Goal: Check status: Check status

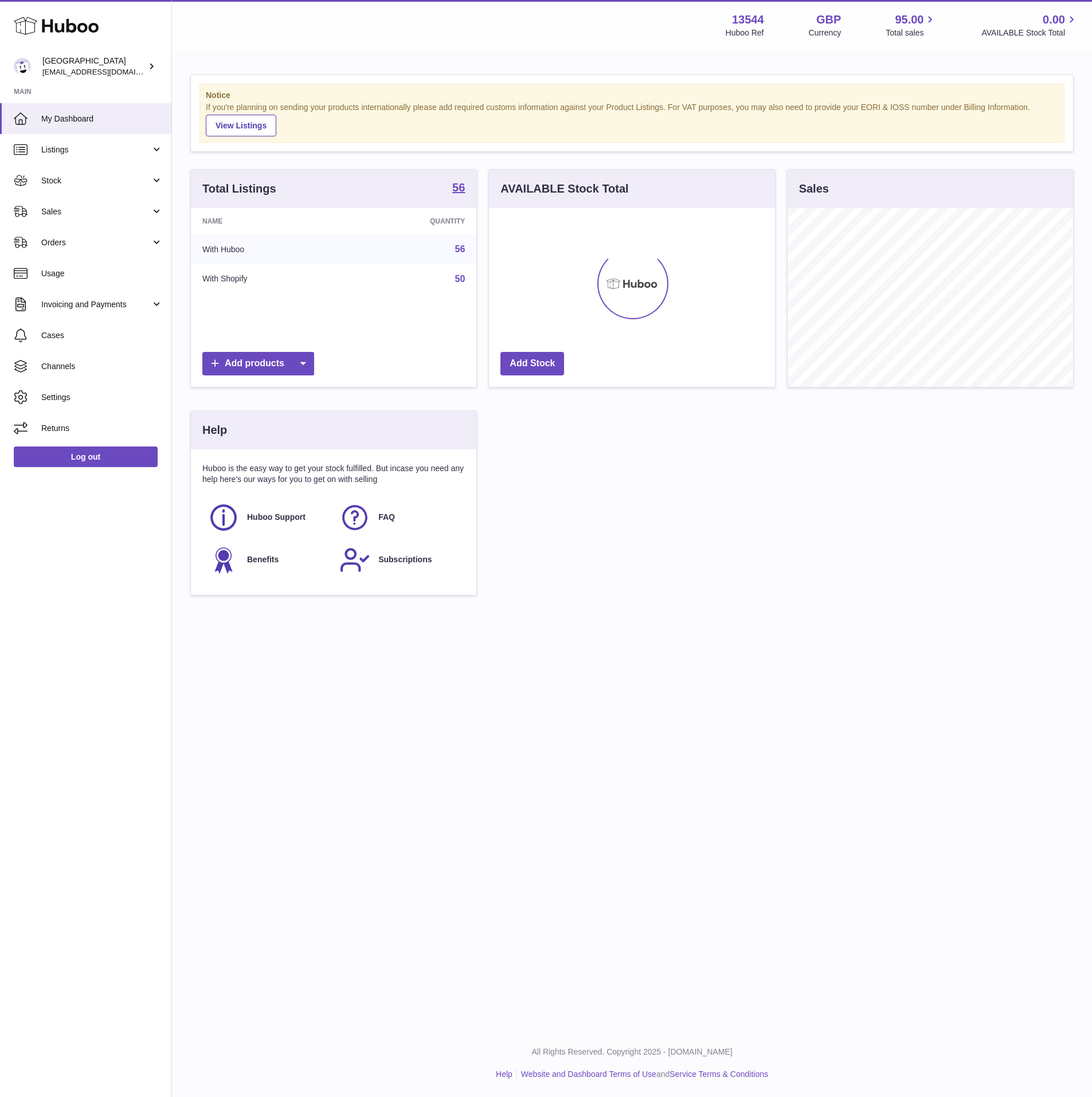
scroll to position [179, 285]
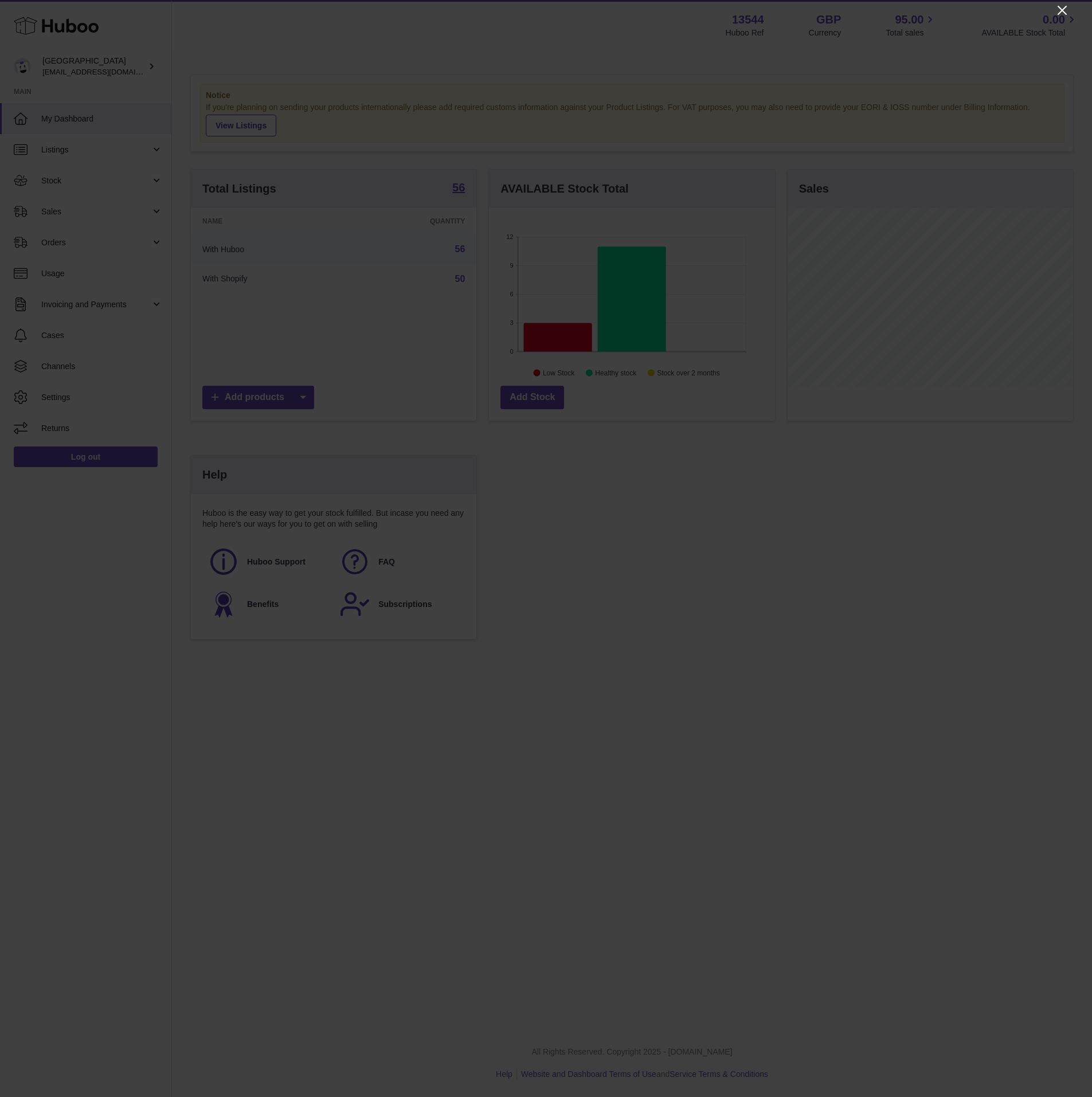
click at [1067, 6] on icon "Close" at bounding box center [1063, 11] width 14 height 14
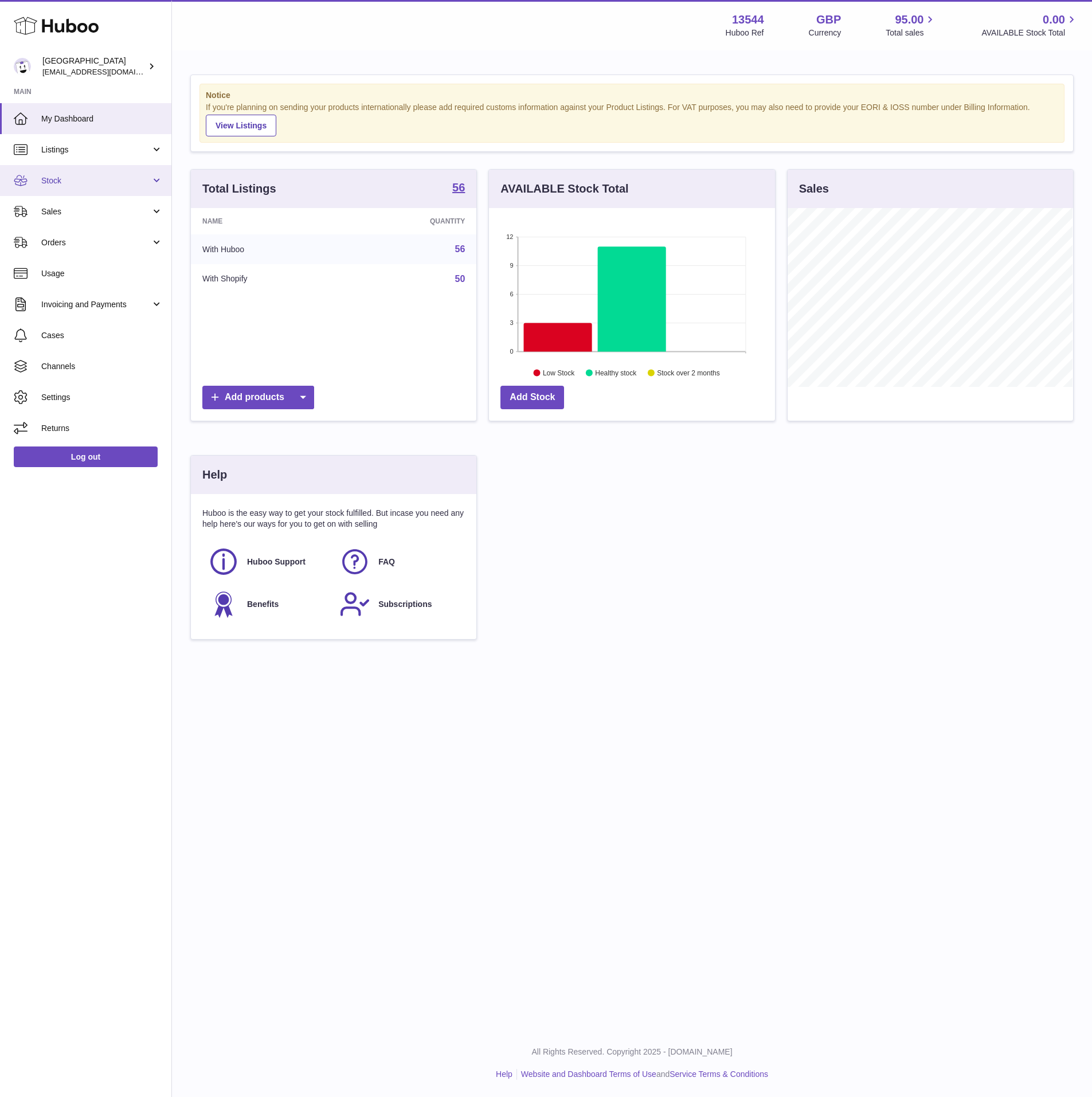
click at [90, 181] on span "Stock" at bounding box center [96, 181] width 109 height 11
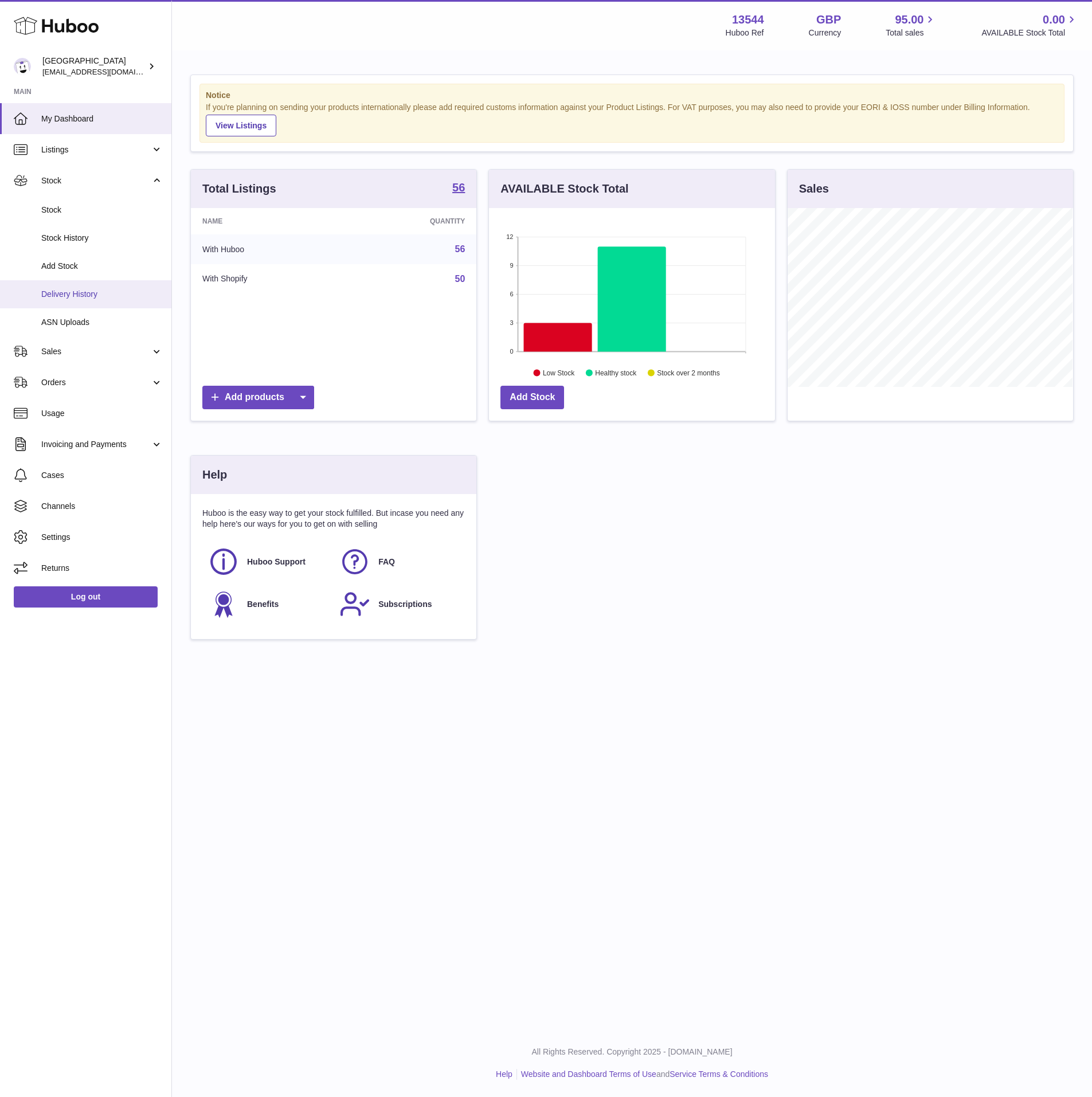
click at [92, 299] on span "Delivery History" at bounding box center [102, 294] width 121 height 11
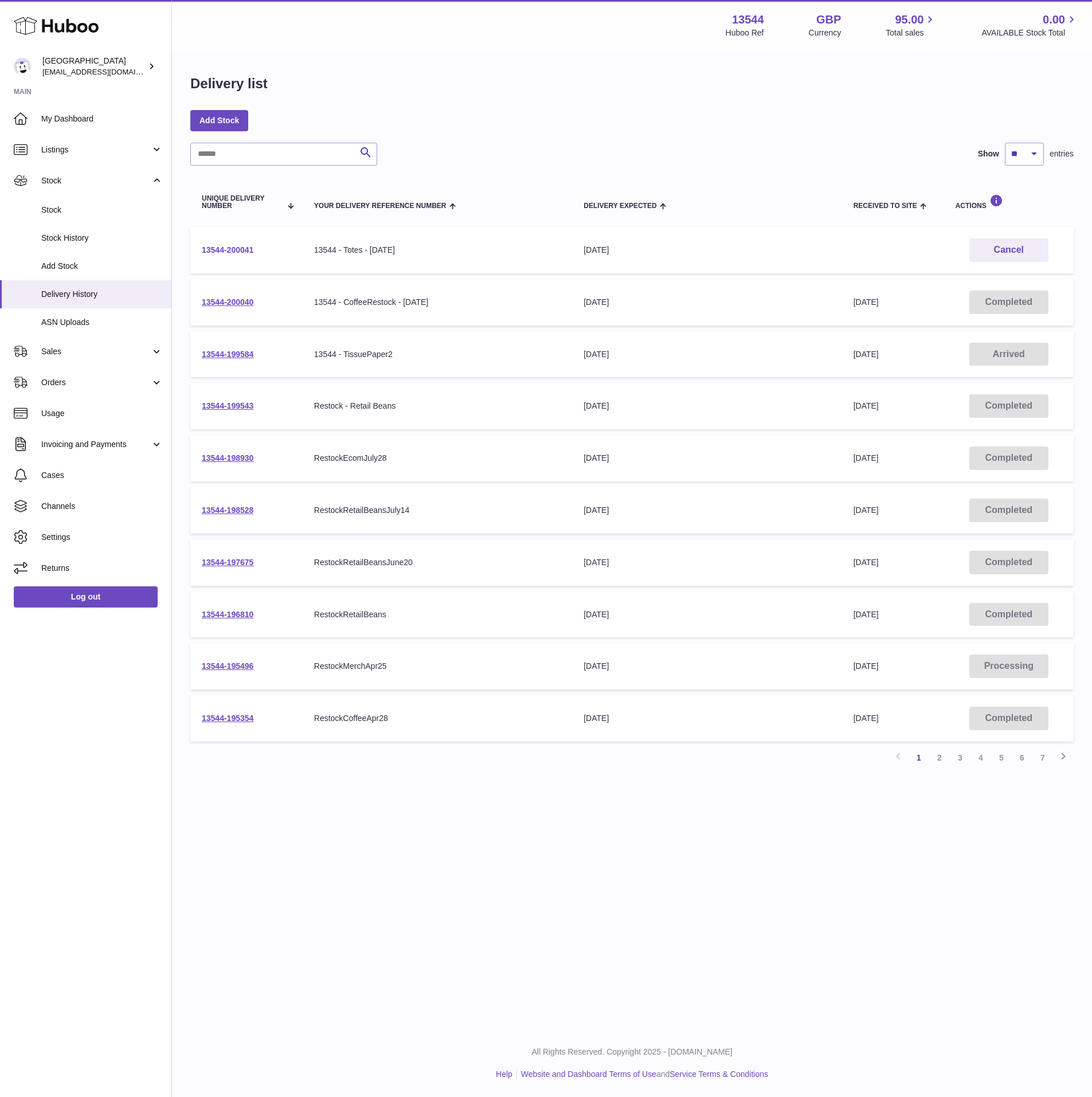
click at [229, 251] on link "13544-200041" at bounding box center [228, 250] width 52 height 9
click at [250, 247] on link "13544-200041" at bounding box center [228, 250] width 52 height 9
click at [92, 208] on span "Stock" at bounding box center [102, 210] width 121 height 11
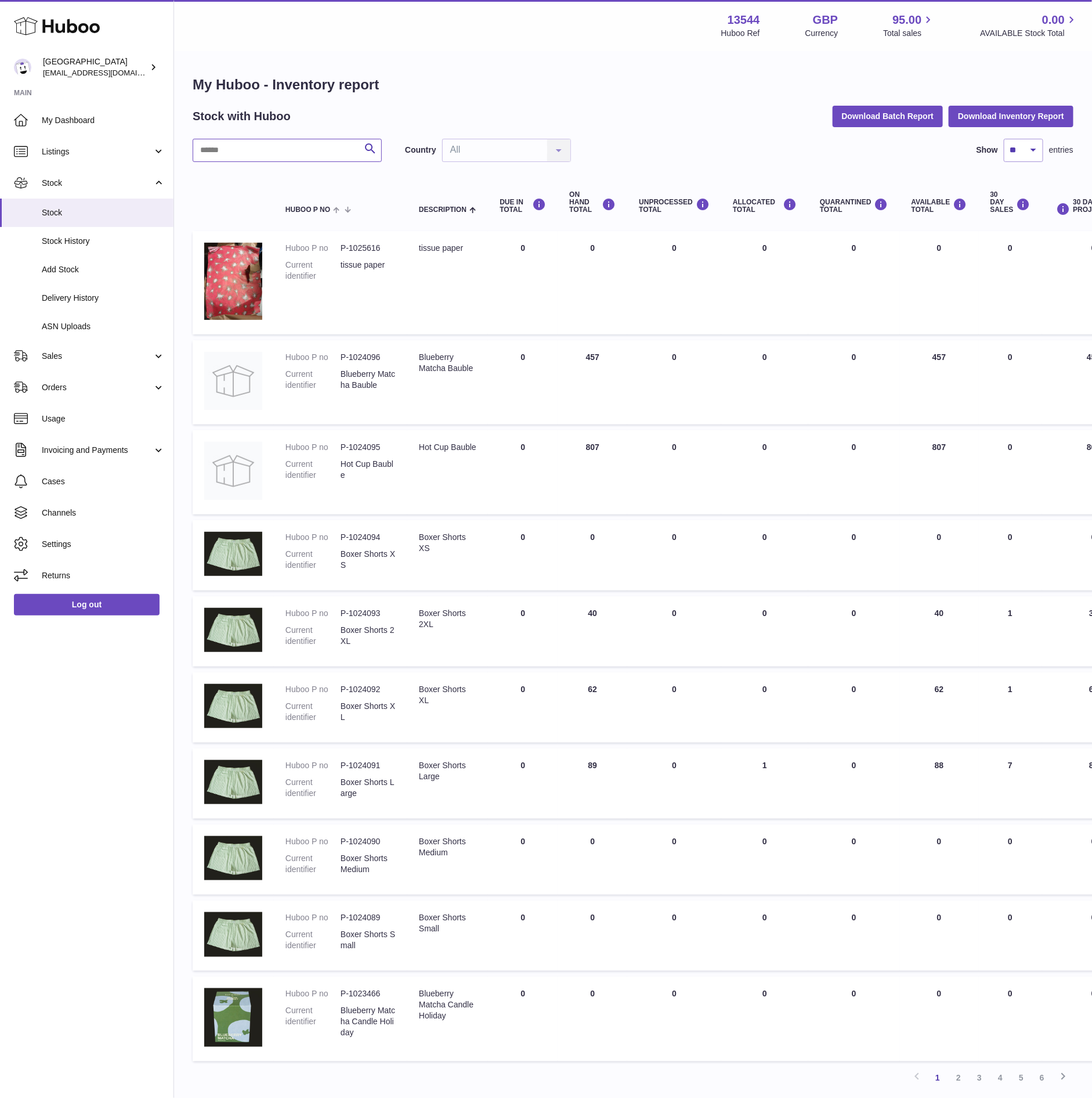
click at [340, 152] on input "text" at bounding box center [287, 150] width 189 height 23
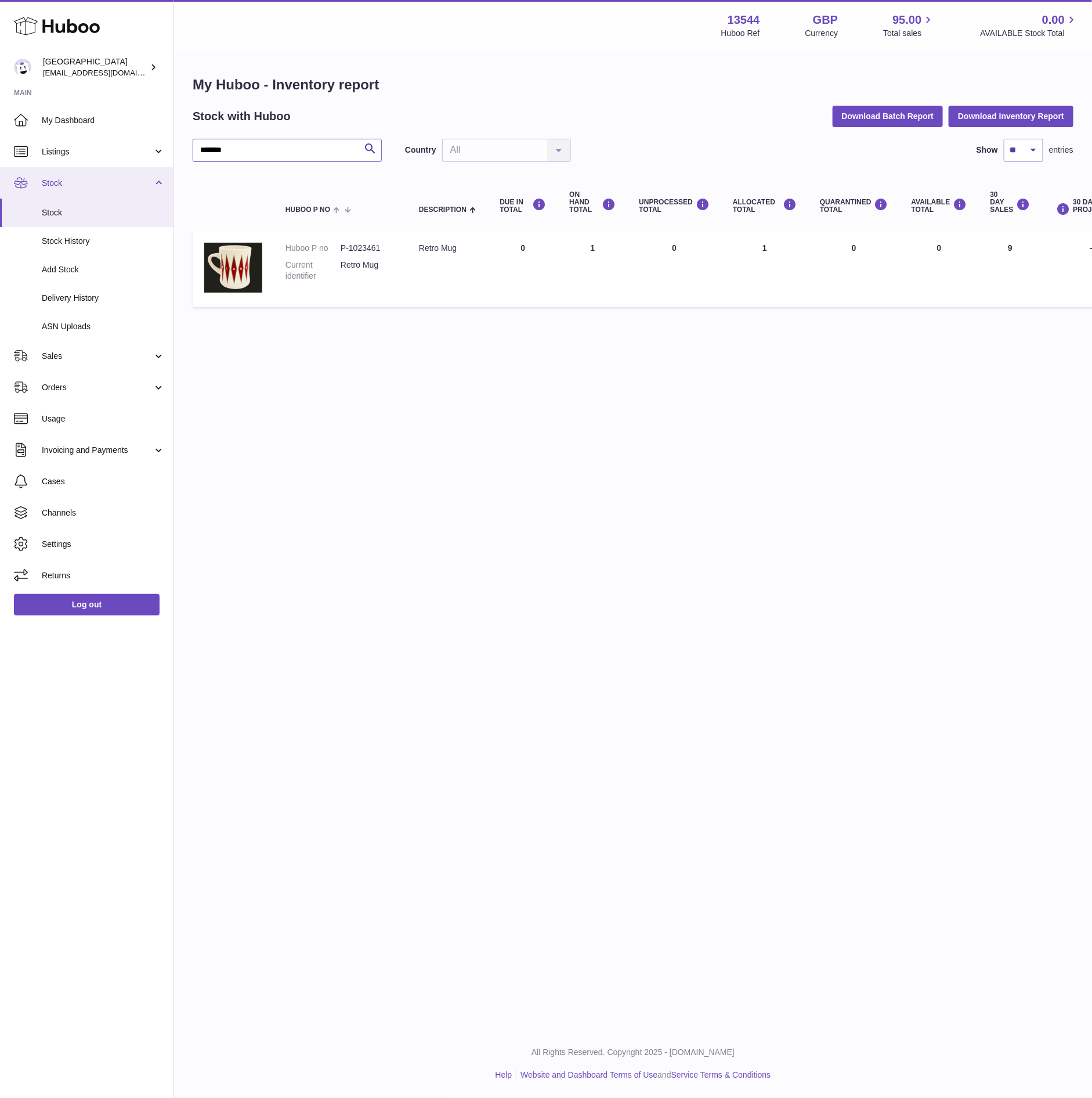
type input "*******"
